Goal: Task Accomplishment & Management: Manage account settings

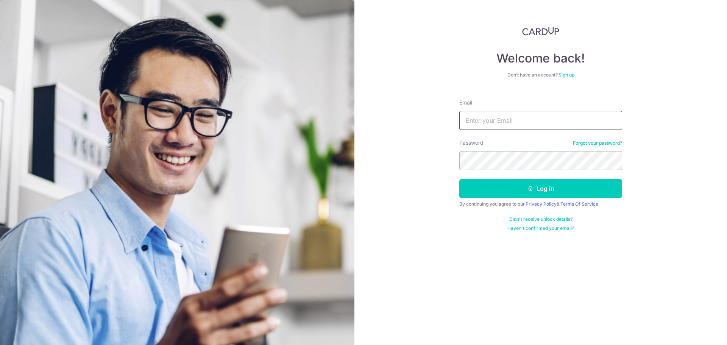
click at [496, 116] on input "Email" at bounding box center [540, 120] width 163 height 19
type input "[EMAIL_ADDRESS][DOMAIN_NAME]"
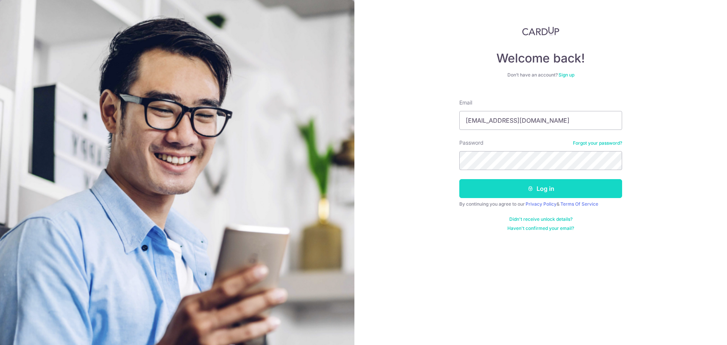
click at [514, 187] on button "Log in" at bounding box center [540, 188] width 163 height 19
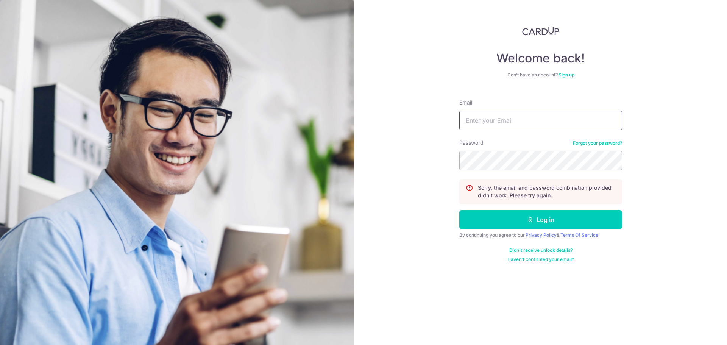
type input "[EMAIL_ADDRESS][DOMAIN_NAME]"
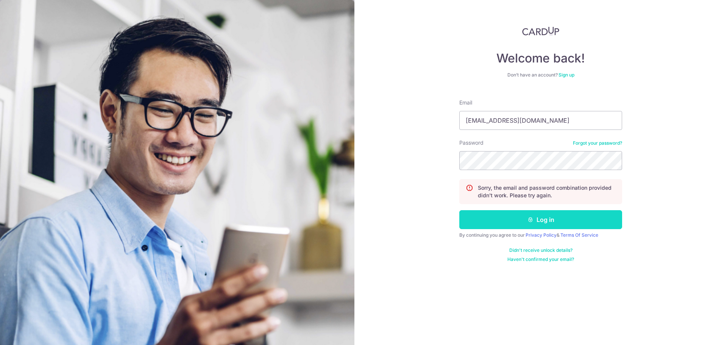
click at [541, 217] on button "Log in" at bounding box center [540, 219] width 163 height 19
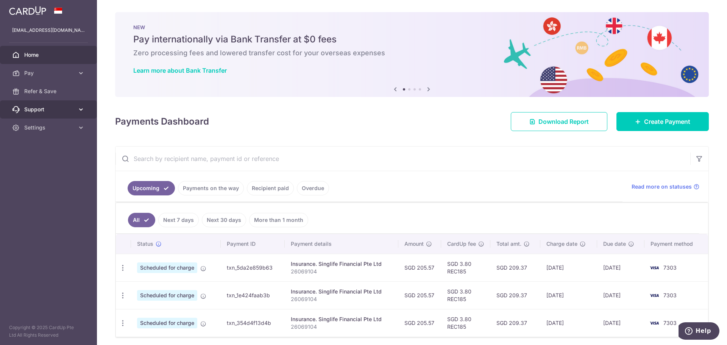
click at [34, 104] on link "Support" at bounding box center [48, 109] width 97 height 18
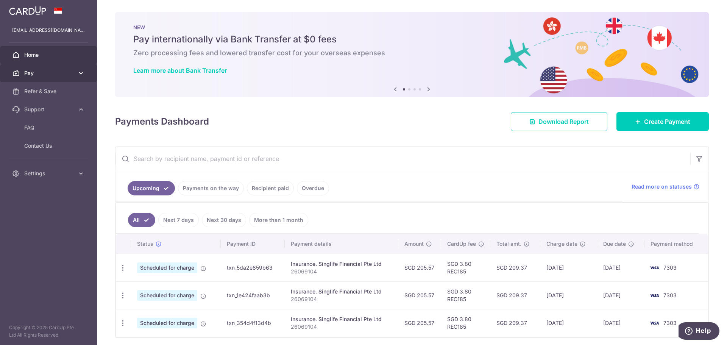
click at [34, 72] on span "Pay" at bounding box center [49, 73] width 50 height 8
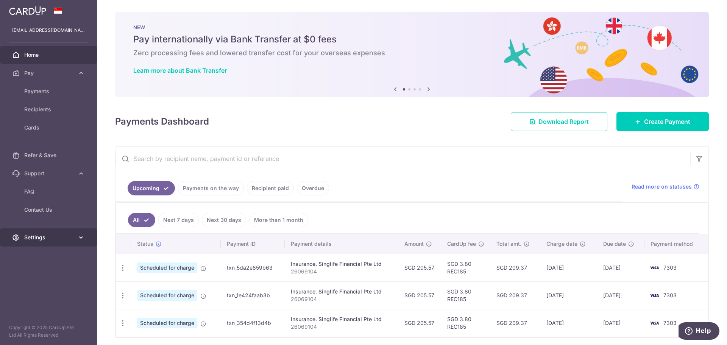
click at [81, 236] on icon at bounding box center [81, 238] width 8 height 8
click at [424, 88] on icon at bounding box center [428, 88] width 9 height 9
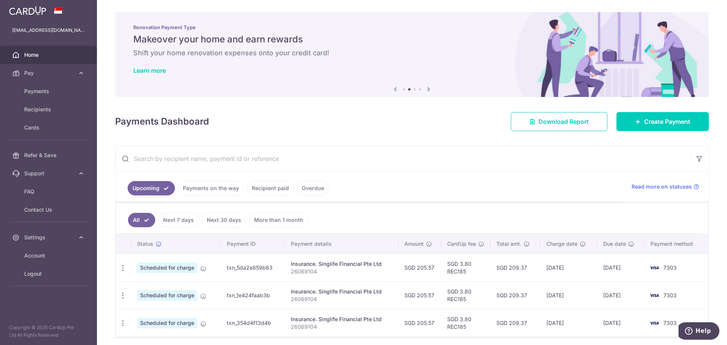
click at [426, 88] on icon at bounding box center [428, 88] width 9 height 9
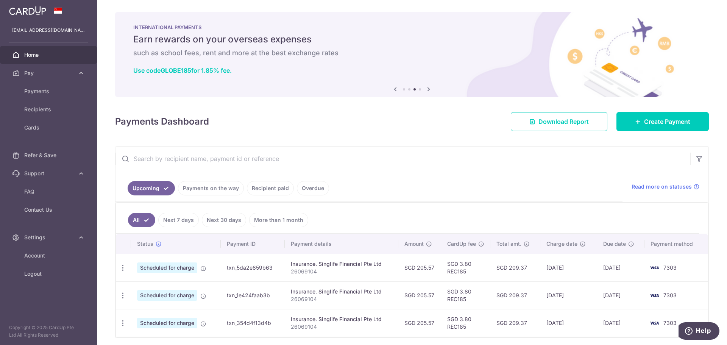
click at [426, 88] on icon at bounding box center [428, 88] width 9 height 9
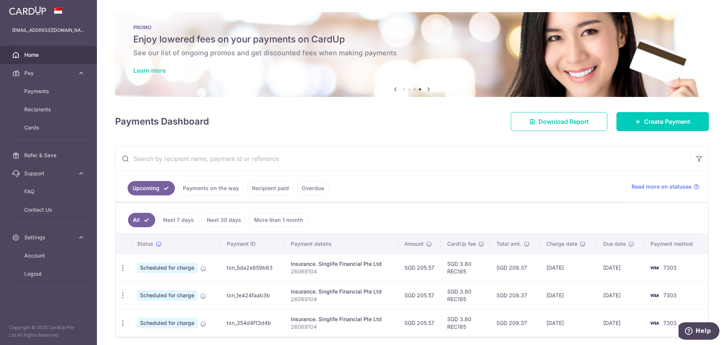
click at [145, 68] on link "Learn more" at bounding box center [149, 71] width 33 height 8
